Goal: Transaction & Acquisition: Purchase product/service

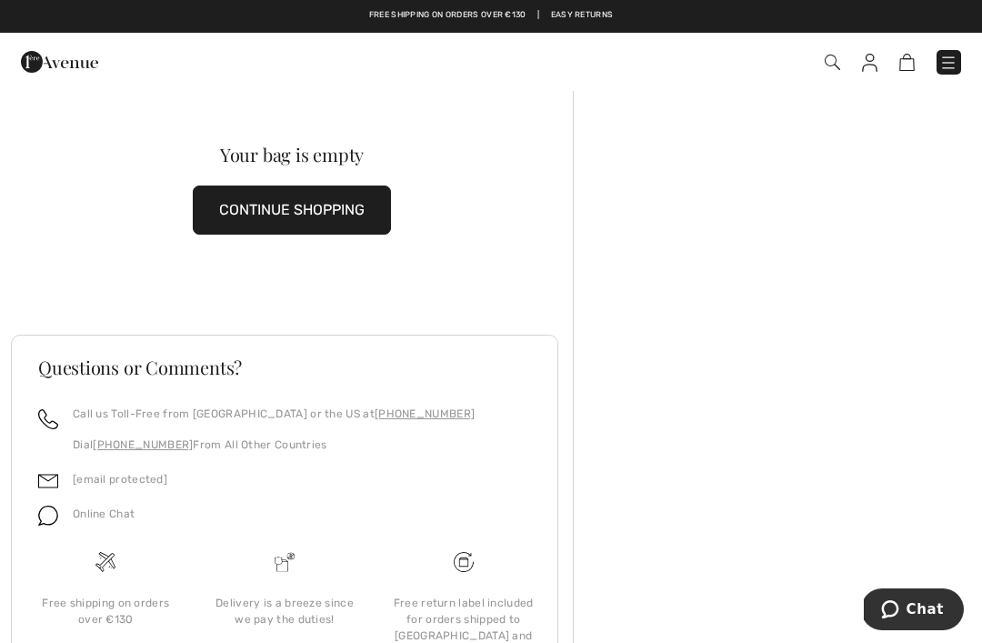
click at [945, 65] on img at bounding box center [948, 63] width 18 height 18
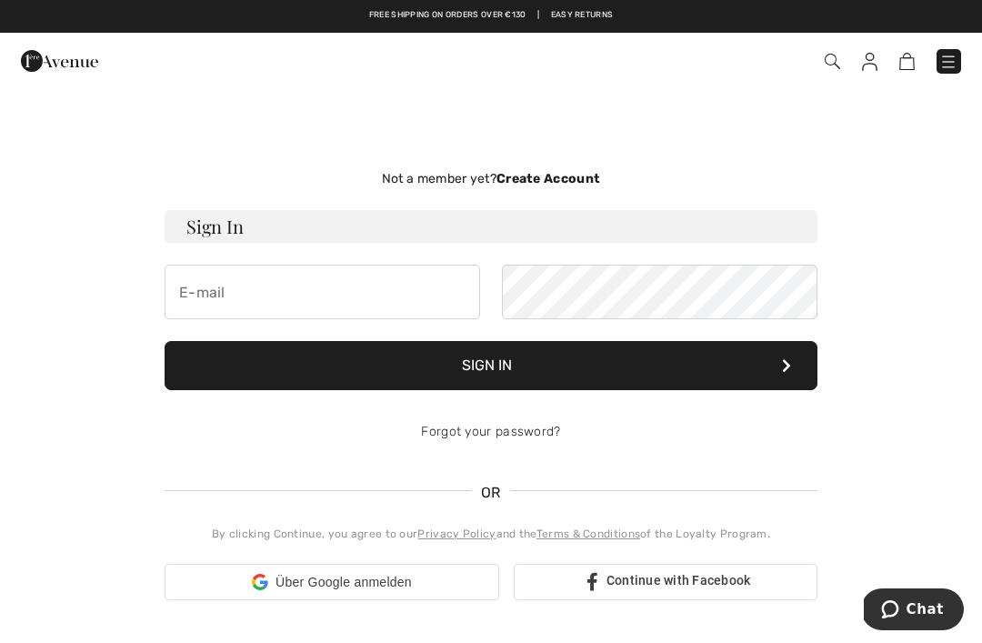
click at [832, 61] on img at bounding box center [831, 61] width 15 height 15
click at [836, 57] on img at bounding box center [831, 61] width 15 height 15
click at [831, 61] on img at bounding box center [831, 61] width 15 height 15
click at [832, 61] on img at bounding box center [831, 61] width 15 height 15
click at [878, 171] on div "Not a member yet? Create Account Sign In Sign In Forgot your password? OR 1" at bounding box center [491, 385] width 960 height 504
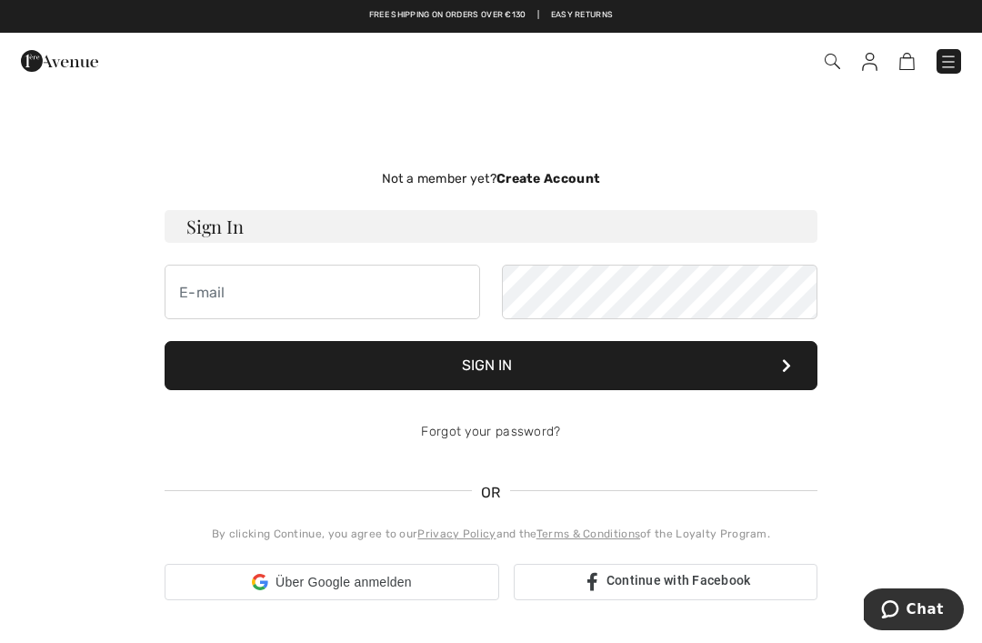
click at [944, 62] on img at bounding box center [948, 62] width 18 height 18
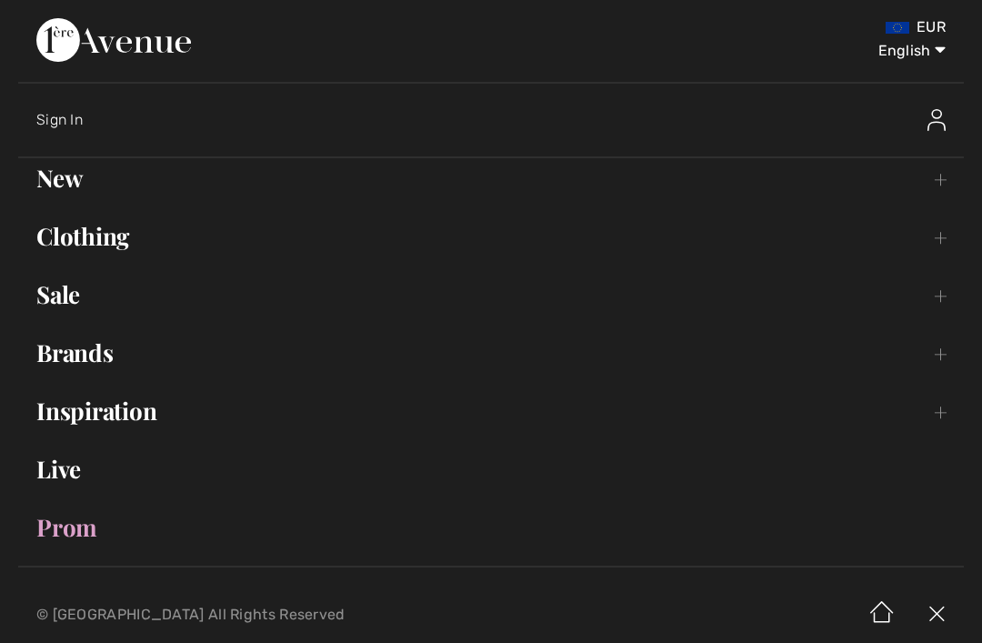
click at [120, 225] on link "Clothing Toggle submenu" at bounding box center [490, 236] width 945 height 40
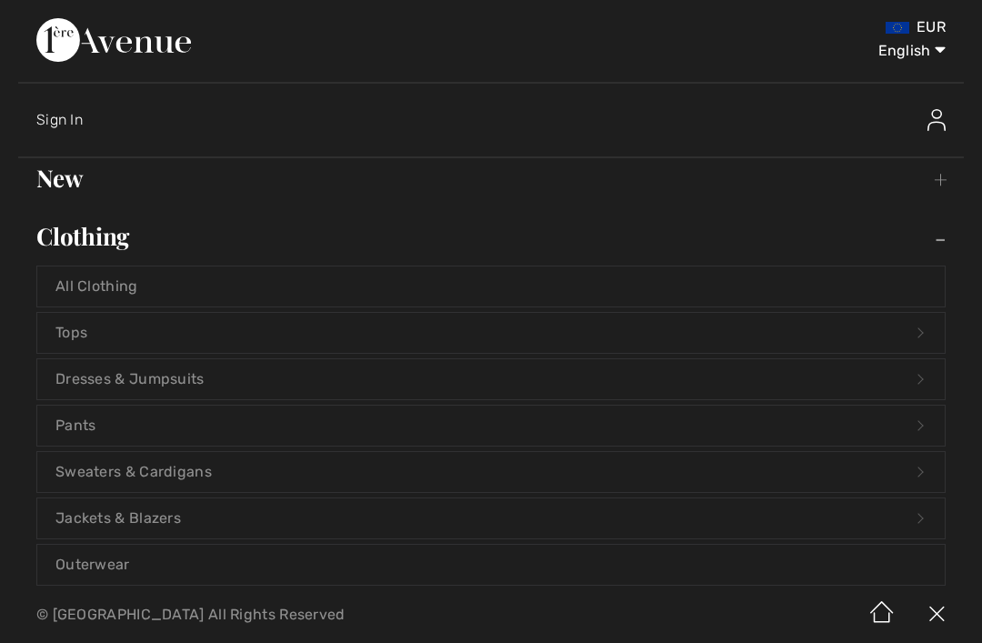
click at [212, 379] on link "Dresses & Jumpsuits Open submenu" at bounding box center [490, 379] width 907 height 40
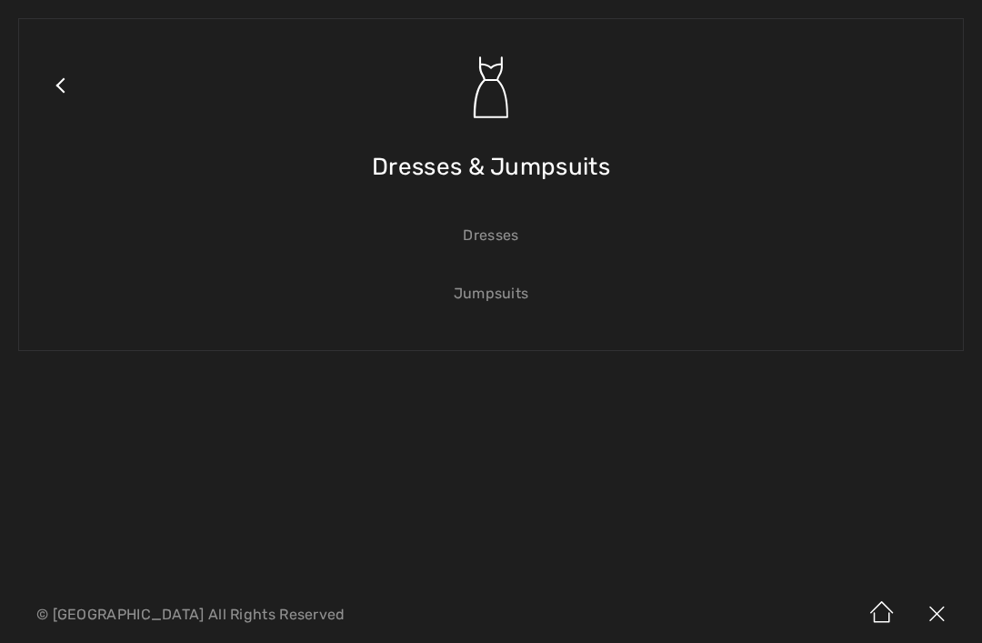
click at [501, 230] on link "Dresses" at bounding box center [490, 235] width 907 height 40
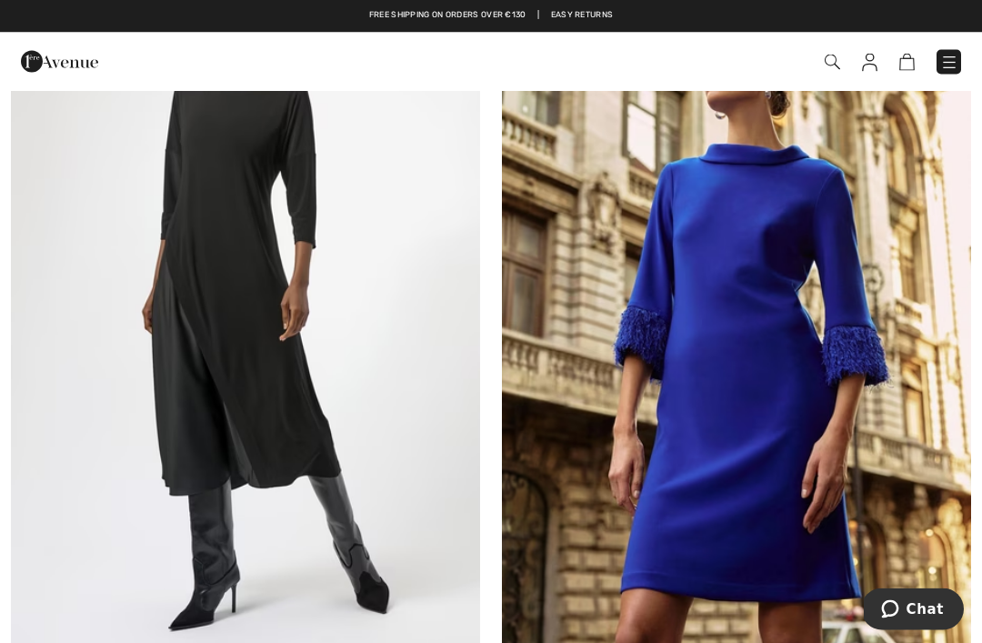
scroll to position [14090, 0]
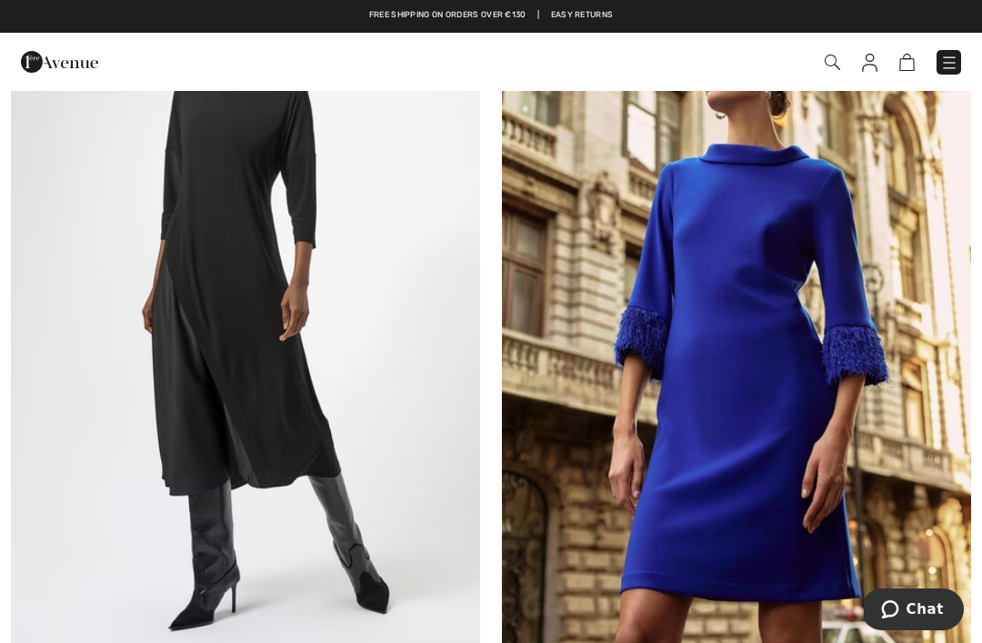
click at [763, 365] on img at bounding box center [736, 297] width 469 height 704
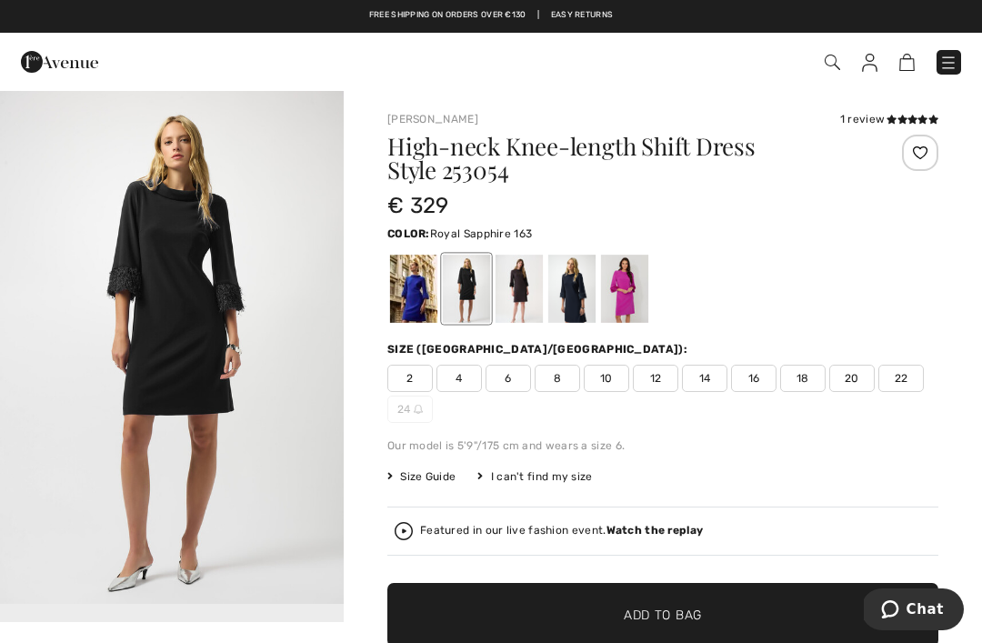
click at [409, 287] on div at bounding box center [413, 289] width 47 height 68
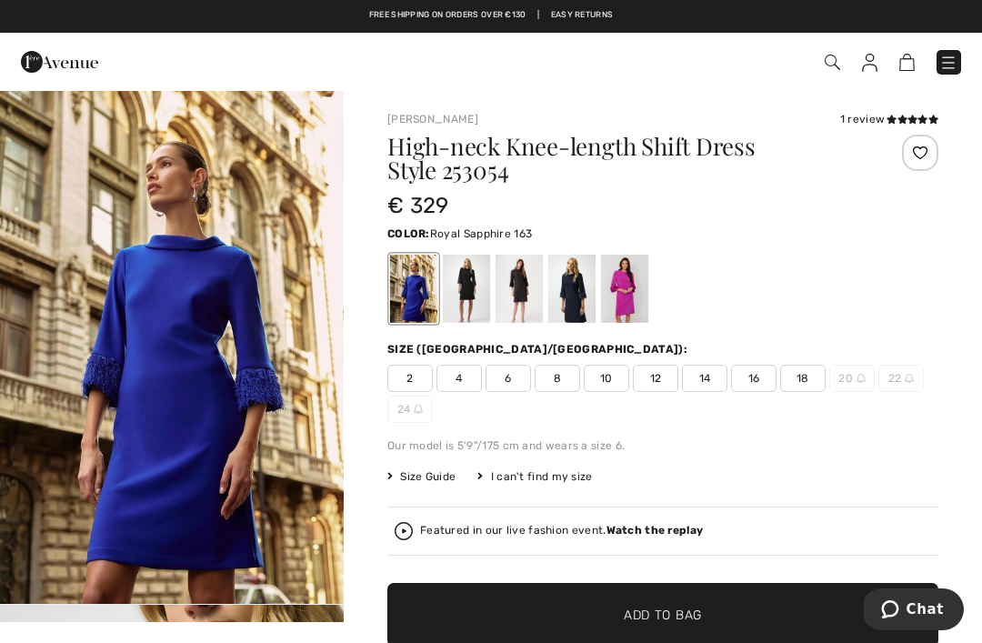
click at [200, 358] on img "1 / 6" at bounding box center [172, 346] width 344 height 514
click at [185, 412] on img "1 / 6" at bounding box center [172, 346] width 344 height 514
click at [186, 435] on img "1 / 6" at bounding box center [172, 346] width 344 height 514
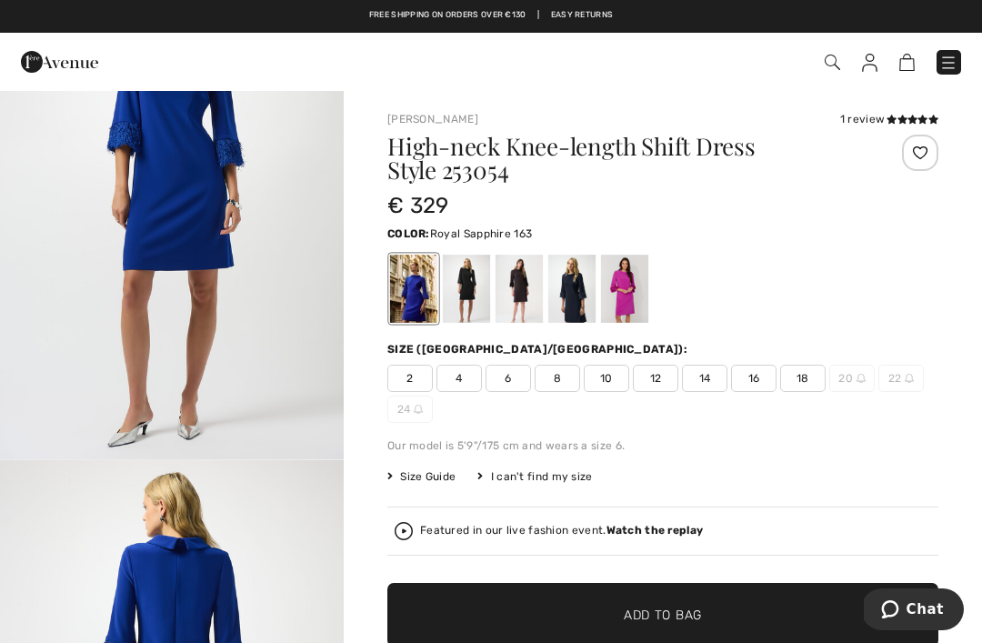
click at [826, 65] on img at bounding box center [831, 62] width 15 height 15
click at [830, 70] on img at bounding box center [831, 62] width 15 height 15
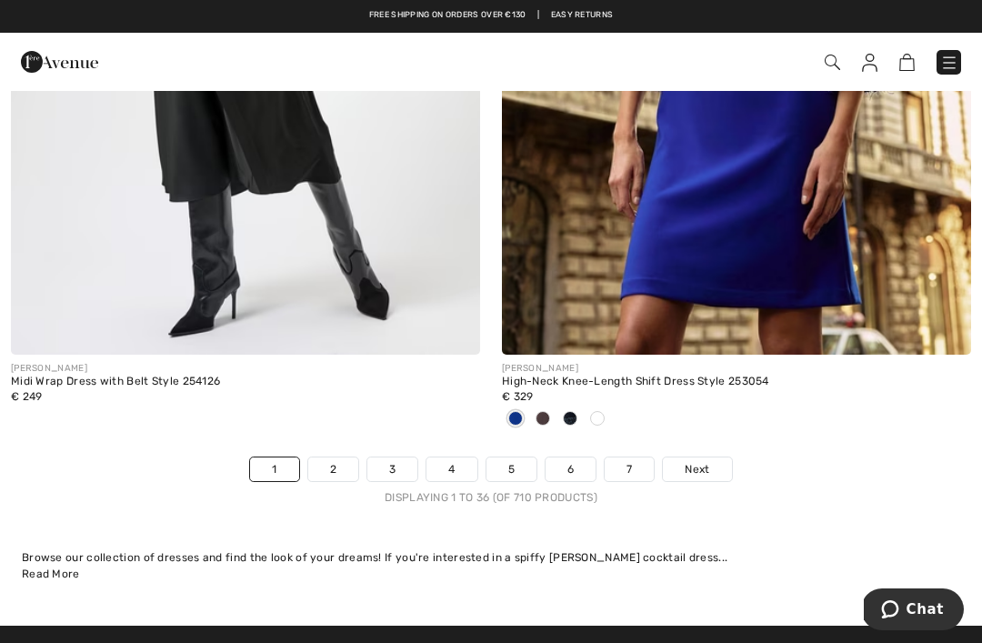
scroll to position [14383, 0]
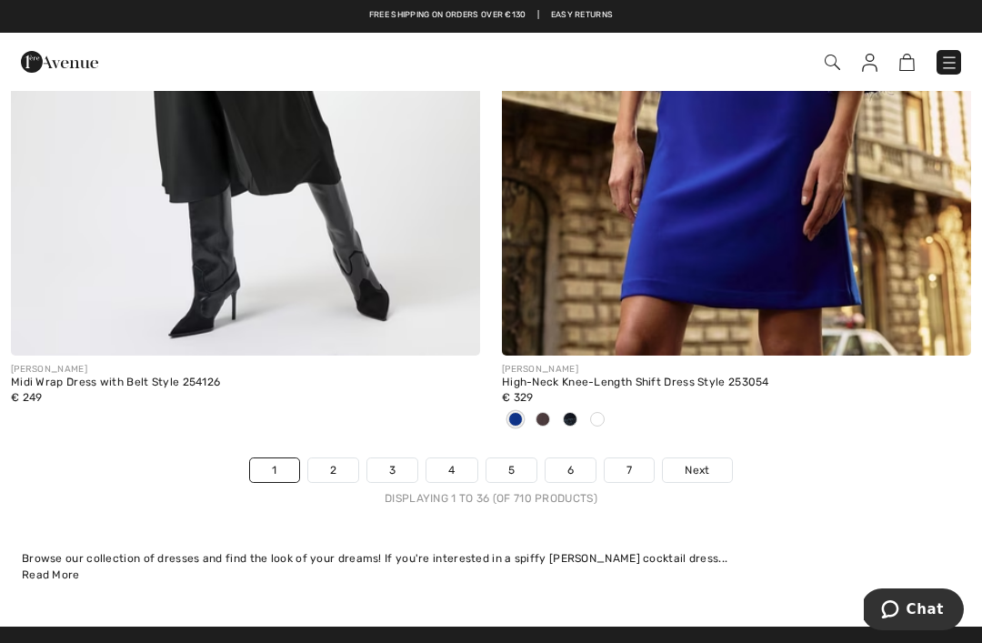
click at [511, 460] on link "5" at bounding box center [511, 470] width 50 height 24
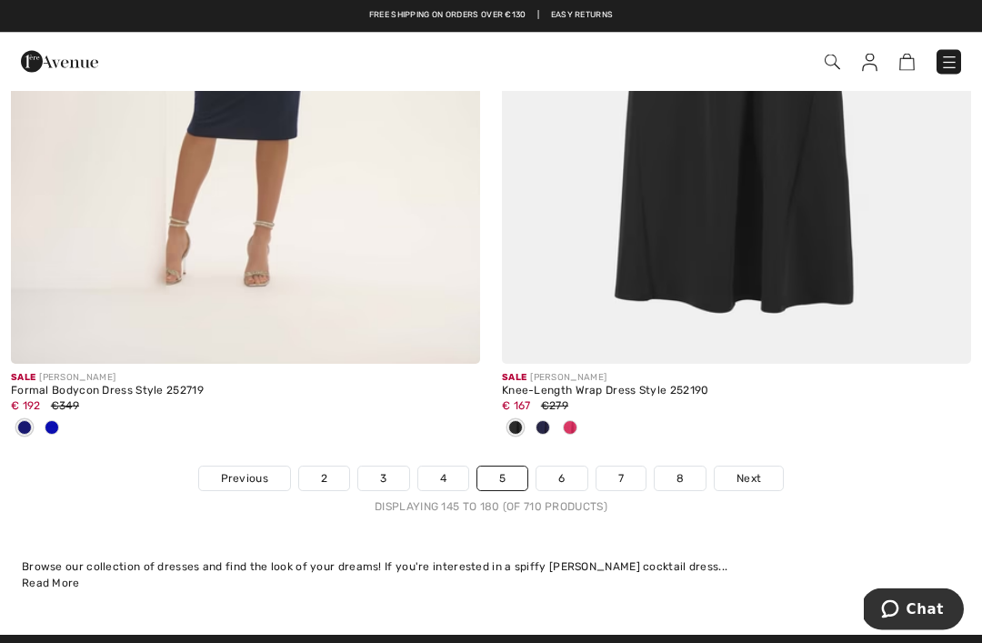
scroll to position [14225, 0]
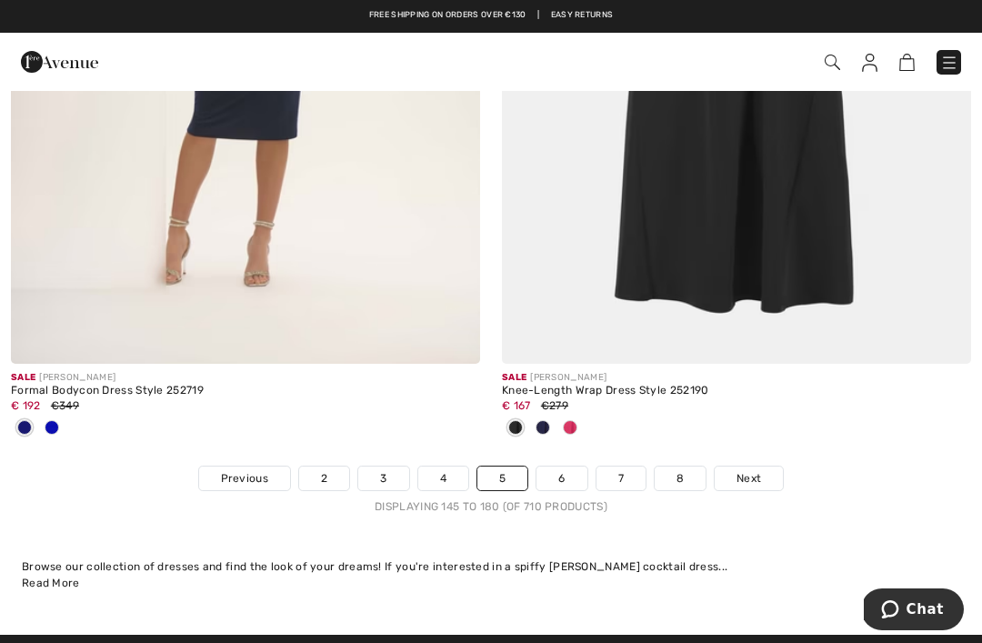
click at [677, 466] on link "8" at bounding box center [679, 478] width 51 height 24
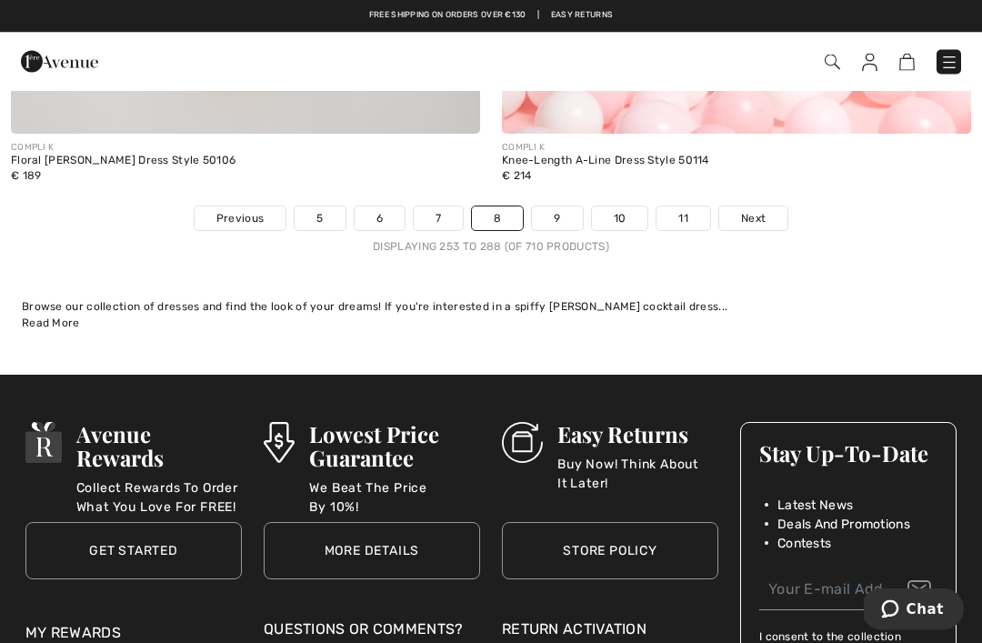
scroll to position [14484, 0]
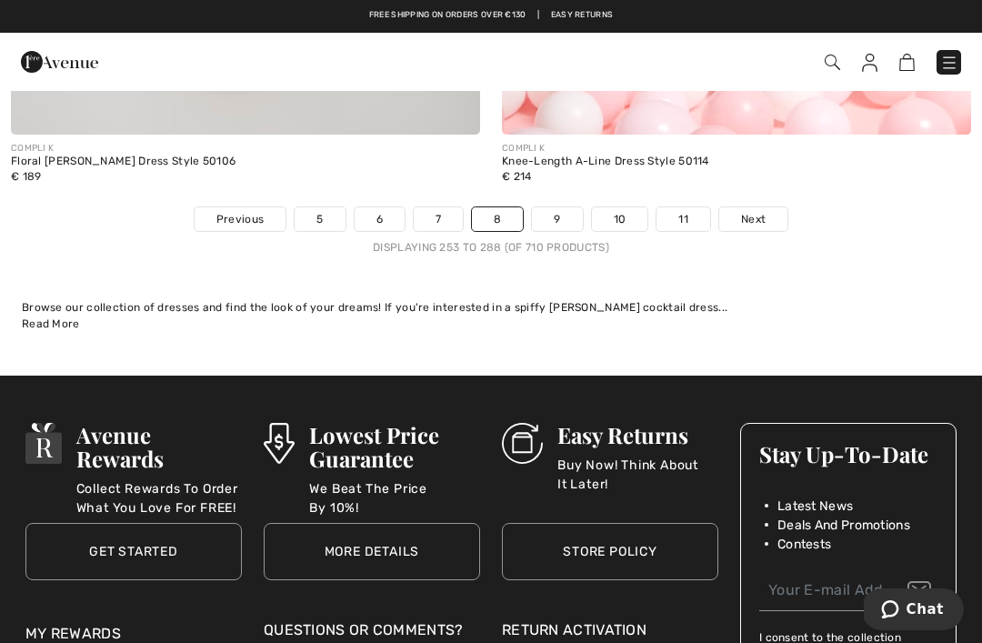
click at [685, 207] on link "11" at bounding box center [683, 219] width 54 height 24
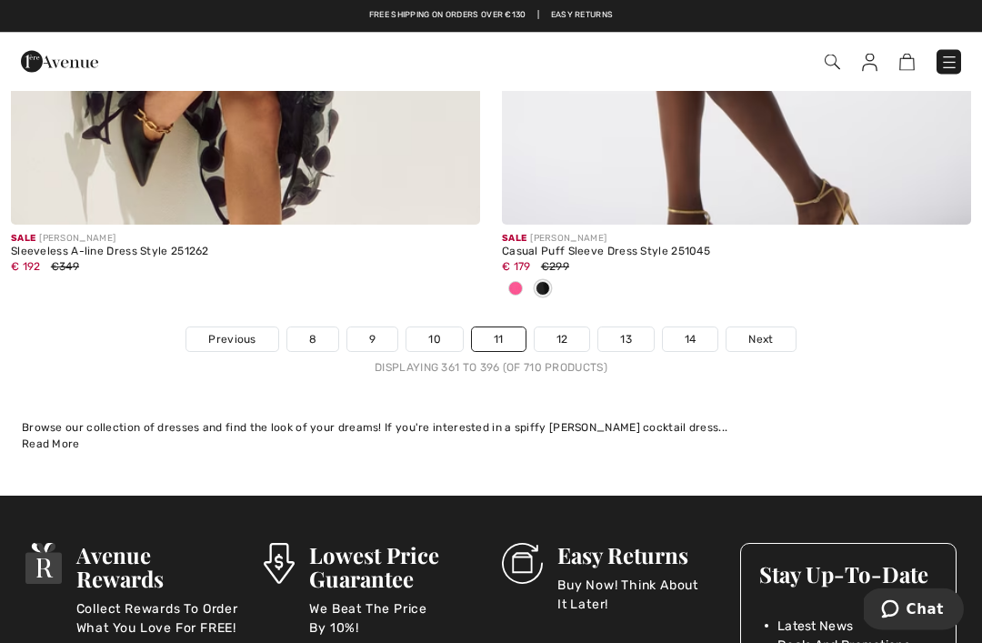
scroll to position [14544, 0]
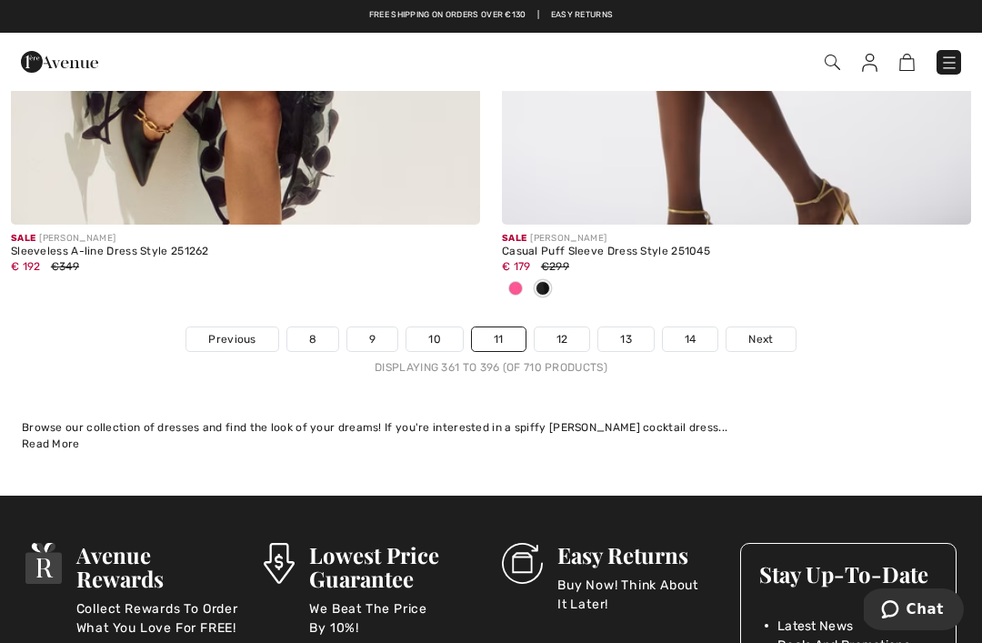
click at [694, 327] on link "14" at bounding box center [690, 339] width 55 height 24
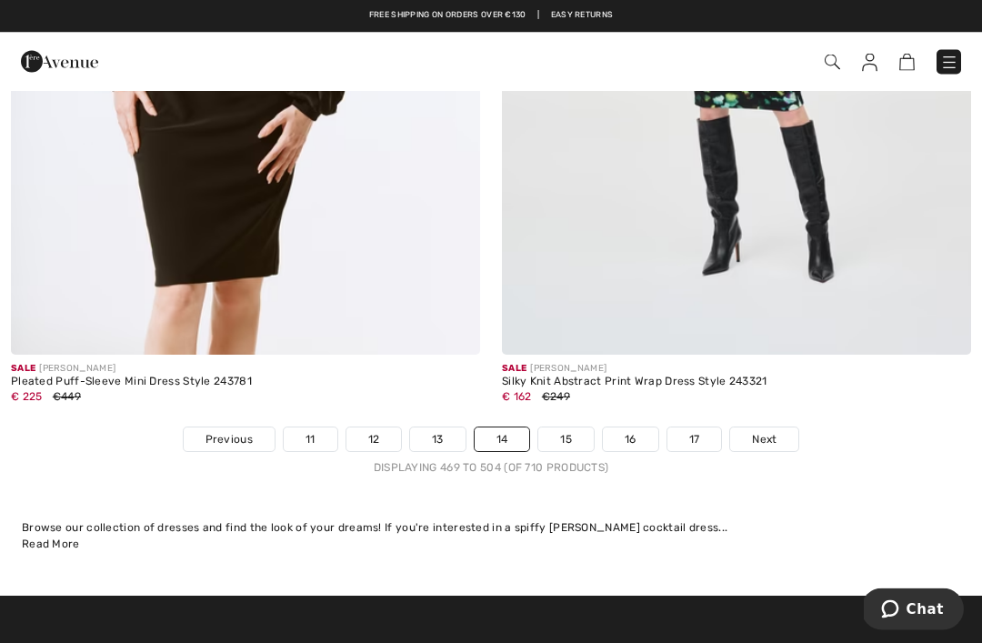
scroll to position [14294, 0]
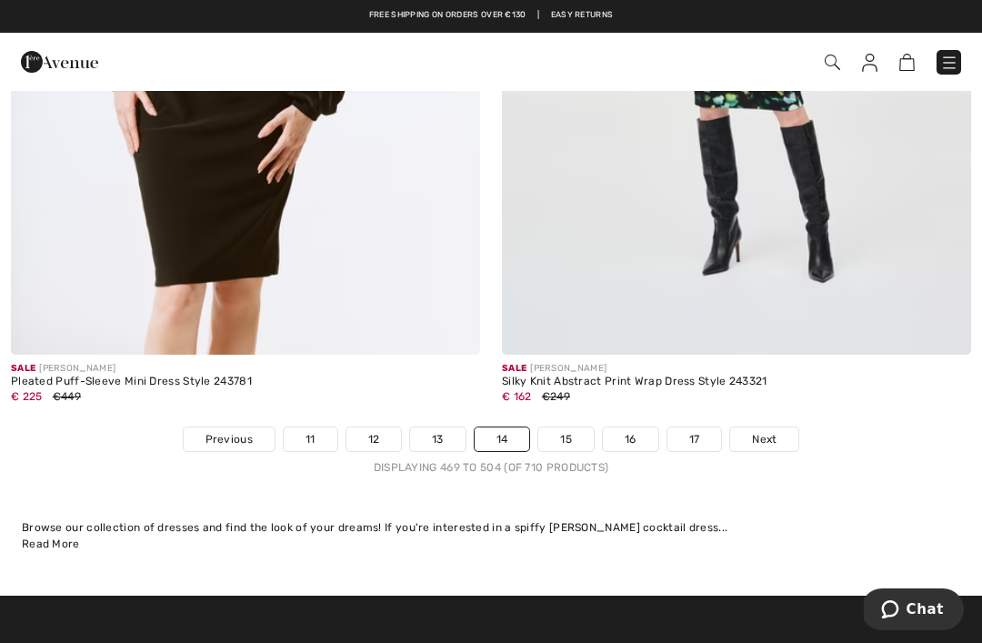
click at [695, 427] on link "17" at bounding box center [694, 439] width 55 height 24
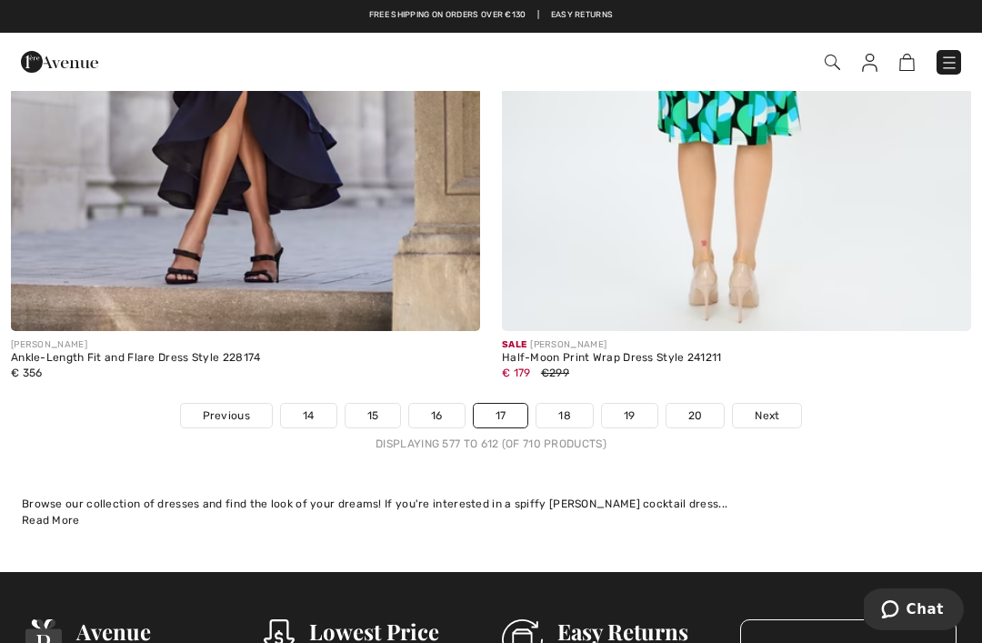
scroll to position [14376, 0]
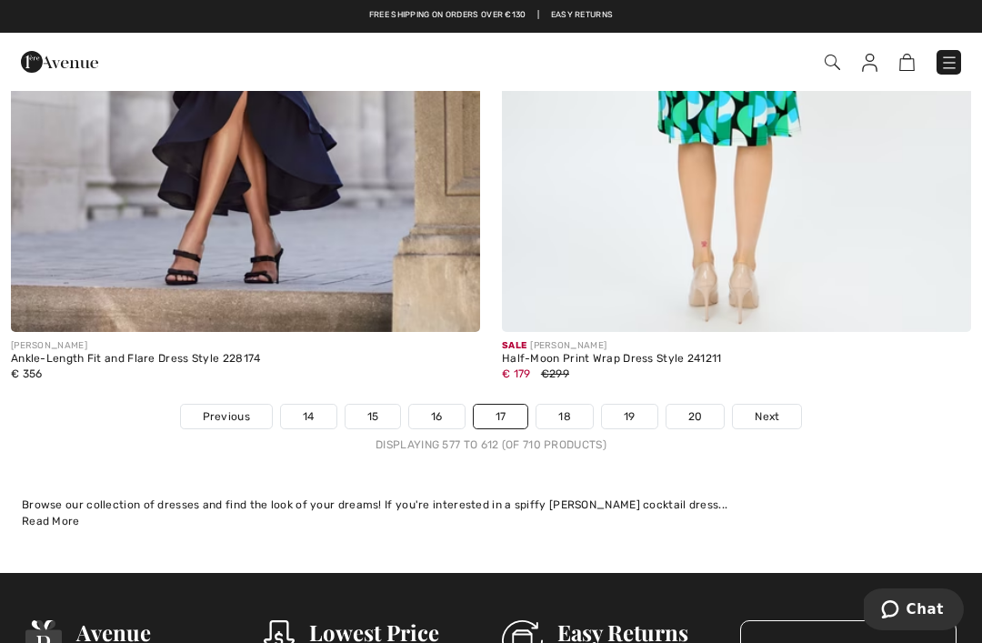
click at [440, 404] on link "16" at bounding box center [436, 416] width 55 height 24
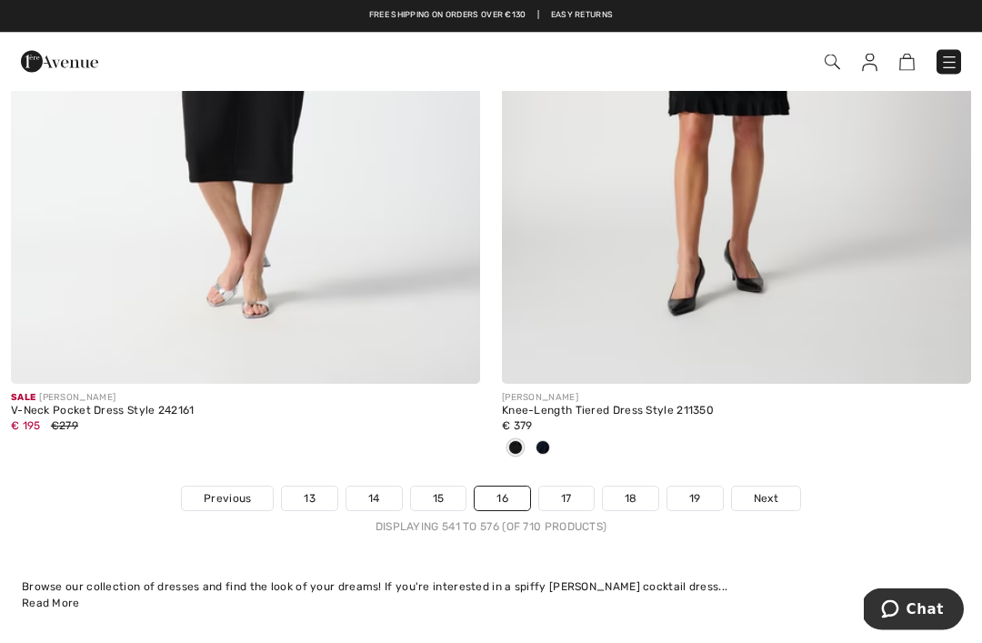
scroll to position [14395, 0]
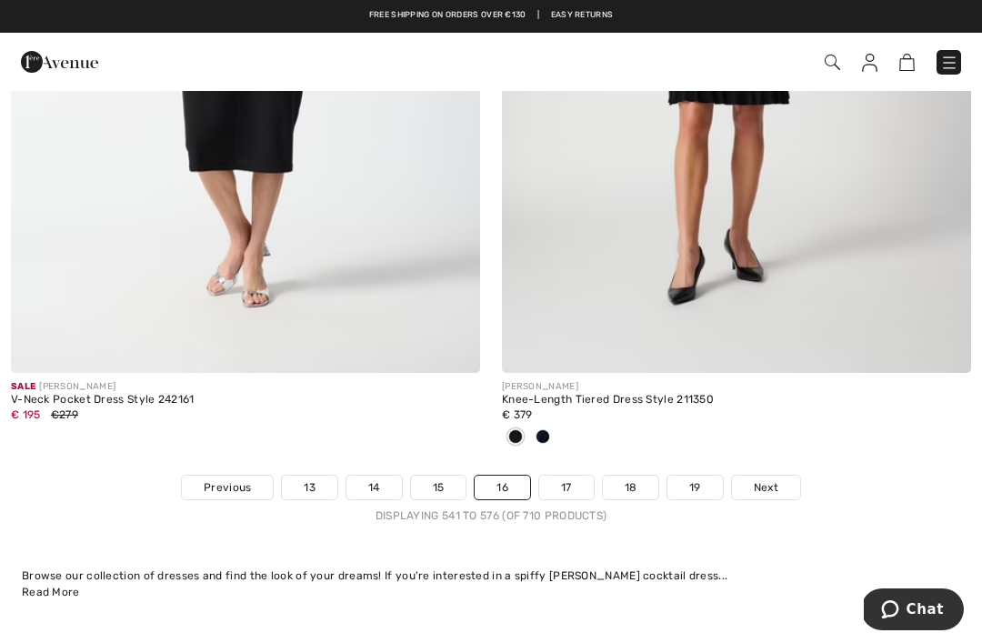
click at [442, 476] on link "15" at bounding box center [438, 487] width 55 height 24
click at [433, 475] on link "15" at bounding box center [438, 487] width 55 height 24
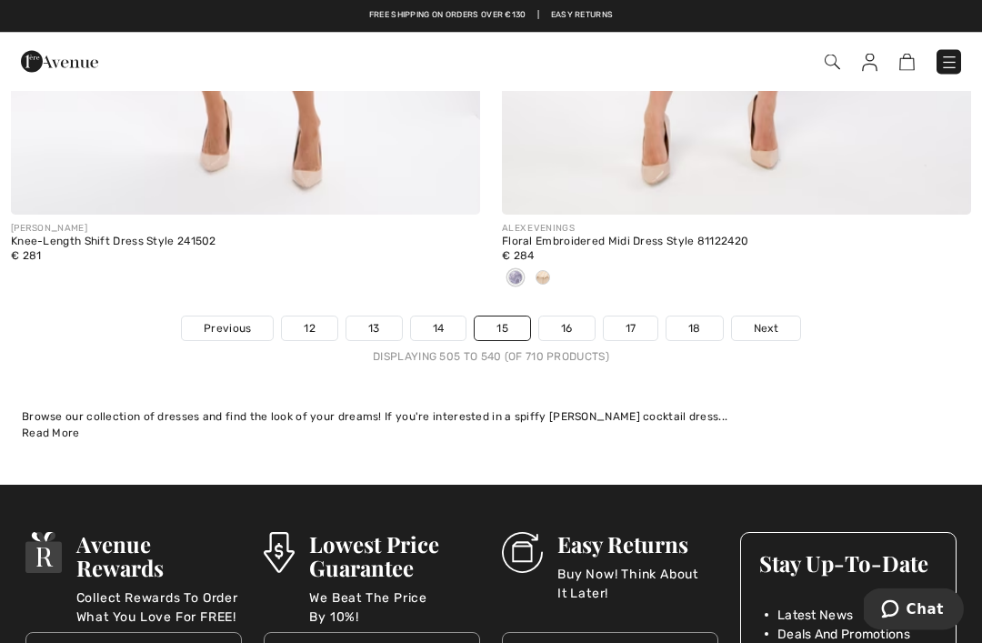
scroll to position [14546, 0]
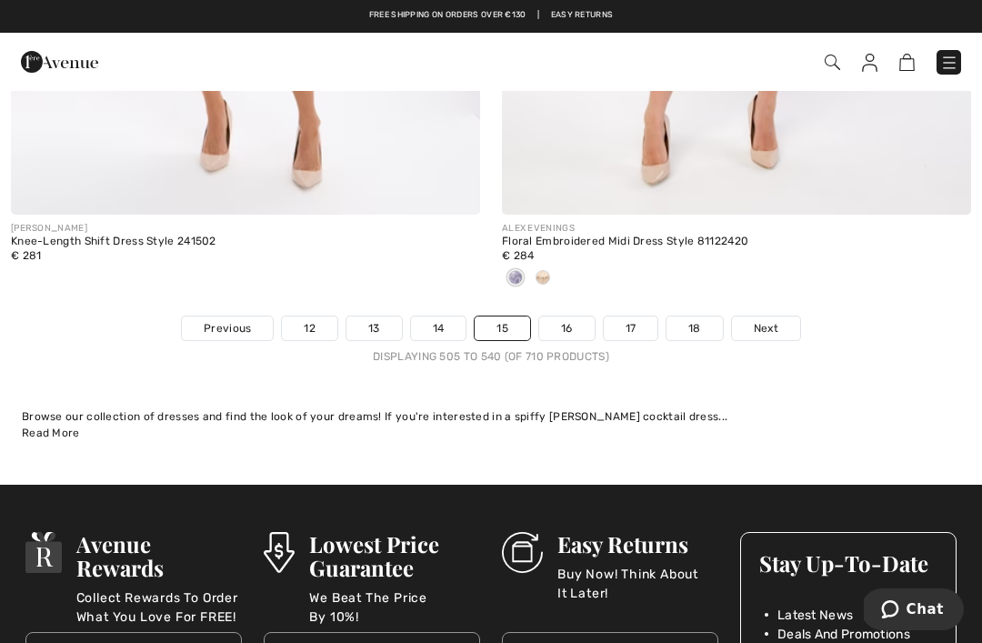
click at [701, 316] on link "18" at bounding box center [694, 328] width 56 height 24
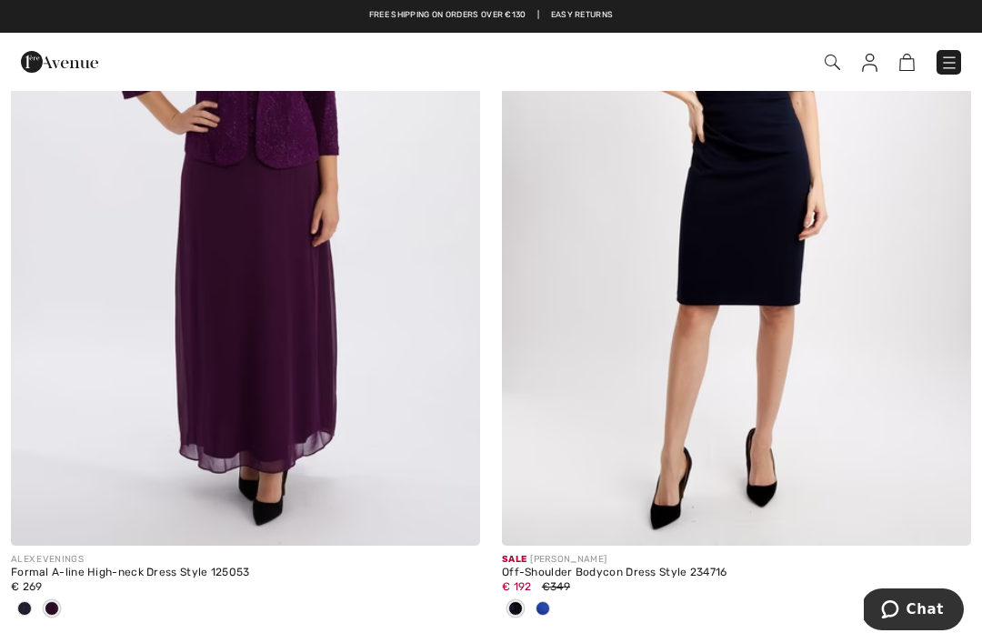
scroll to position [11840, 0]
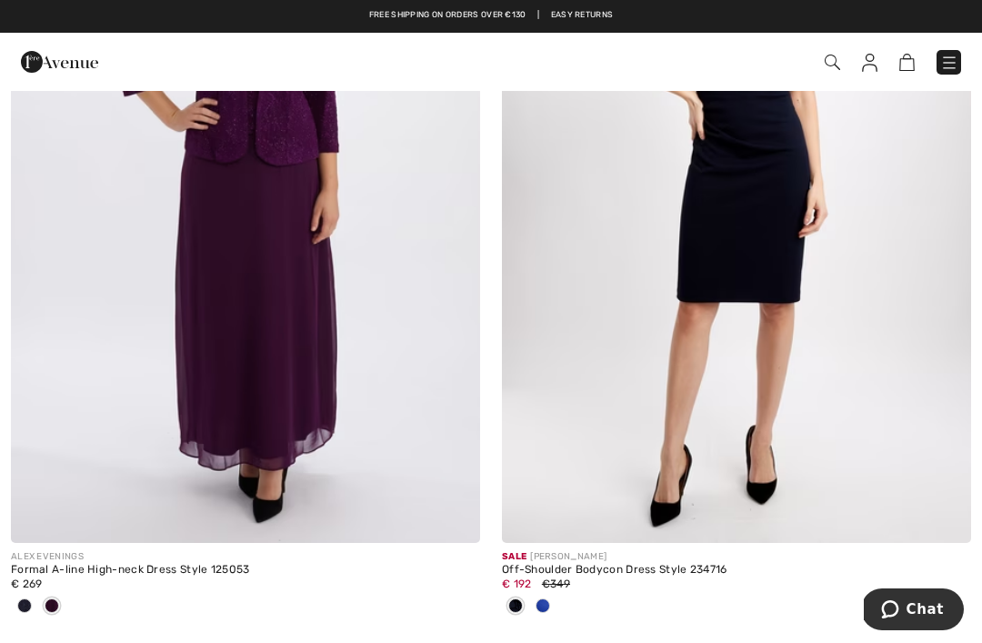
click at [834, 60] on img at bounding box center [831, 62] width 15 height 15
click at [825, 70] on img at bounding box center [831, 62] width 15 height 15
click at [832, 68] on img at bounding box center [831, 62] width 15 height 15
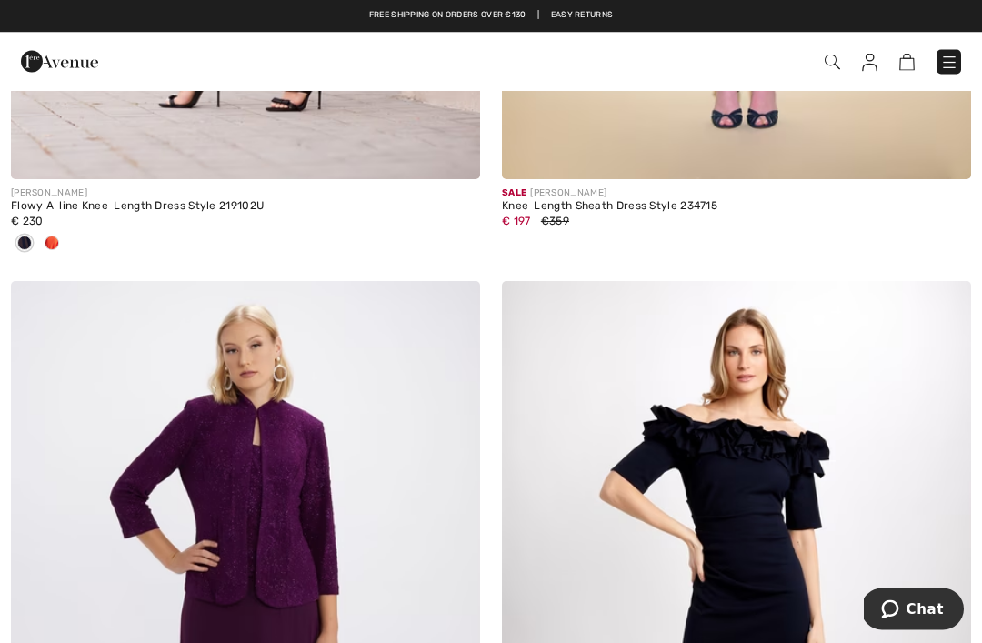
scroll to position [11397, 0]
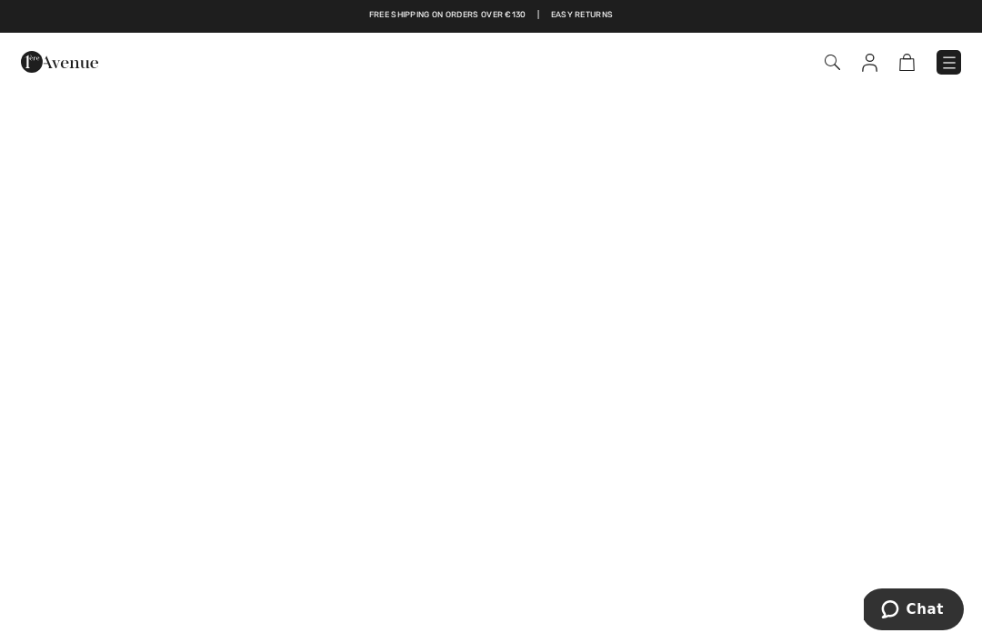
click at [834, 67] on img at bounding box center [831, 62] width 15 height 15
click at [826, 66] on img at bounding box center [831, 62] width 15 height 15
click at [830, 70] on img at bounding box center [831, 62] width 15 height 15
click at [953, 59] on img at bounding box center [949, 63] width 18 height 18
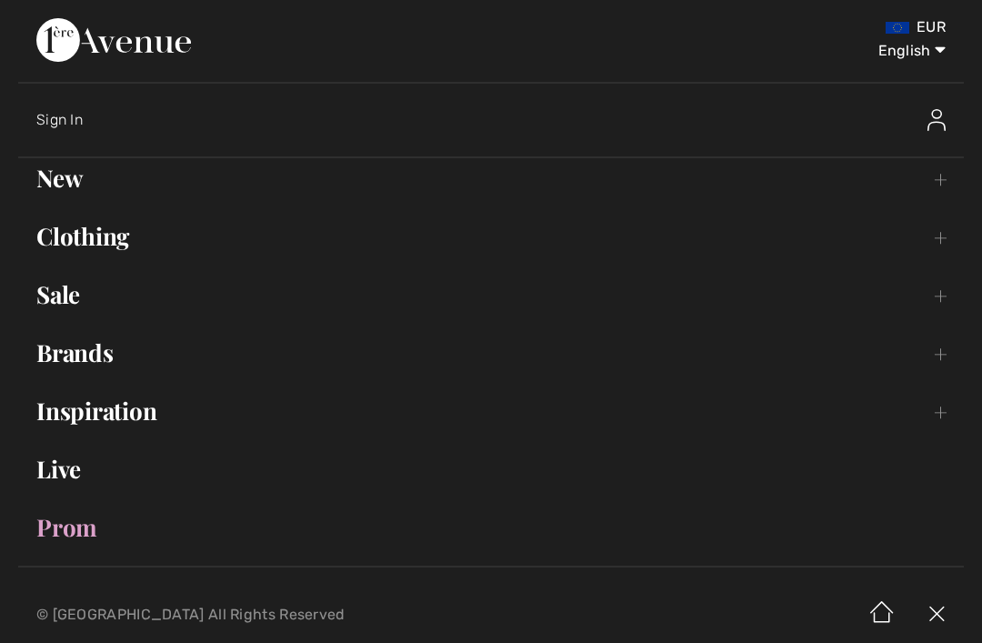
click at [63, 352] on link "Brands Open submenu" at bounding box center [490, 353] width 945 height 40
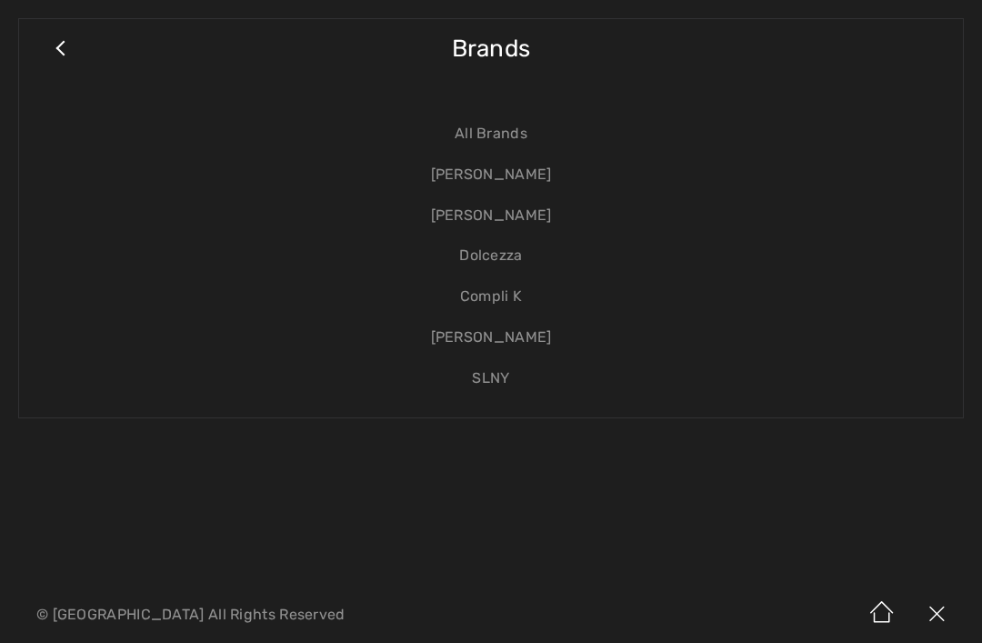
click at [525, 177] on link "[PERSON_NAME]" at bounding box center [490, 175] width 907 height 41
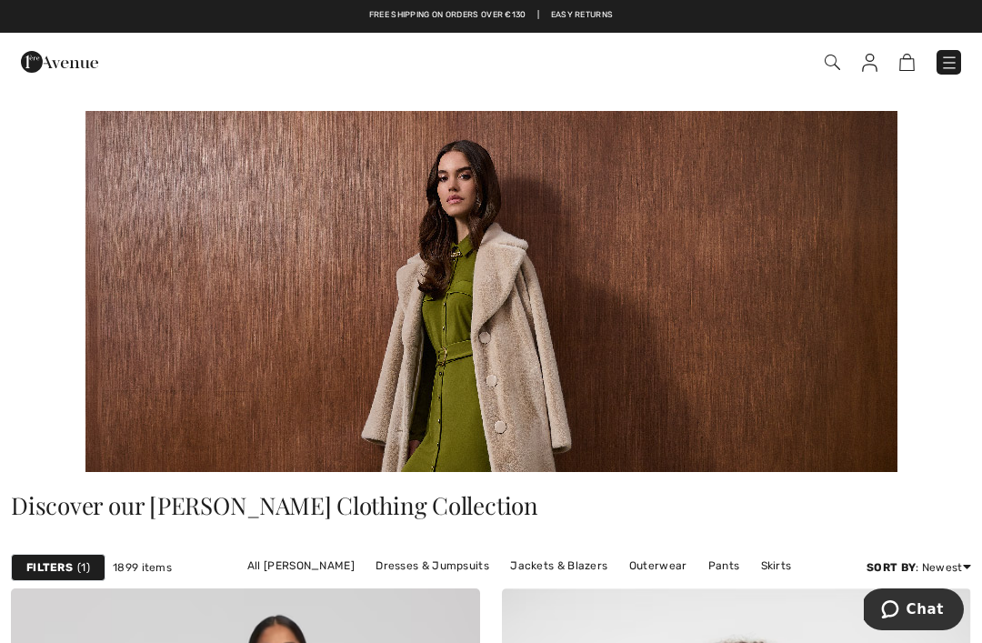
click at [832, 64] on img at bounding box center [831, 62] width 15 height 15
click at [827, 77] on div "Checkout" at bounding box center [692, 62] width 564 height 37
click at [827, 69] on img at bounding box center [831, 62] width 15 height 15
